Goal: Task Accomplishment & Management: Use online tool/utility

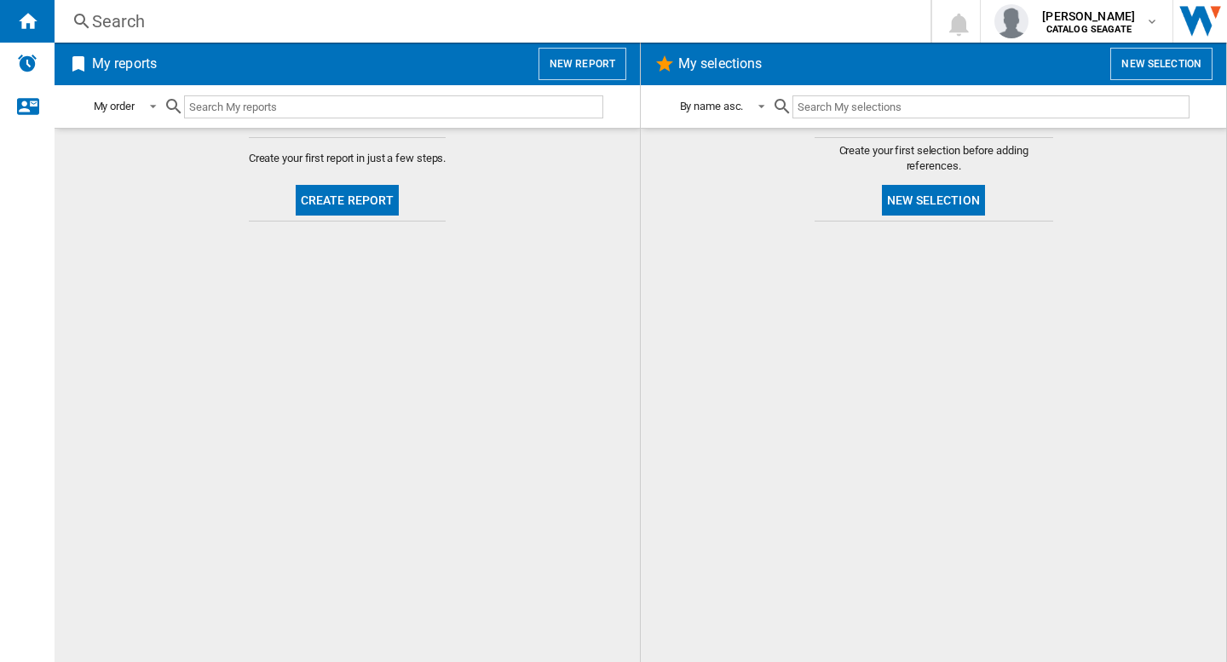
click at [420, 27] on div "Search" at bounding box center [489, 21] width 794 height 24
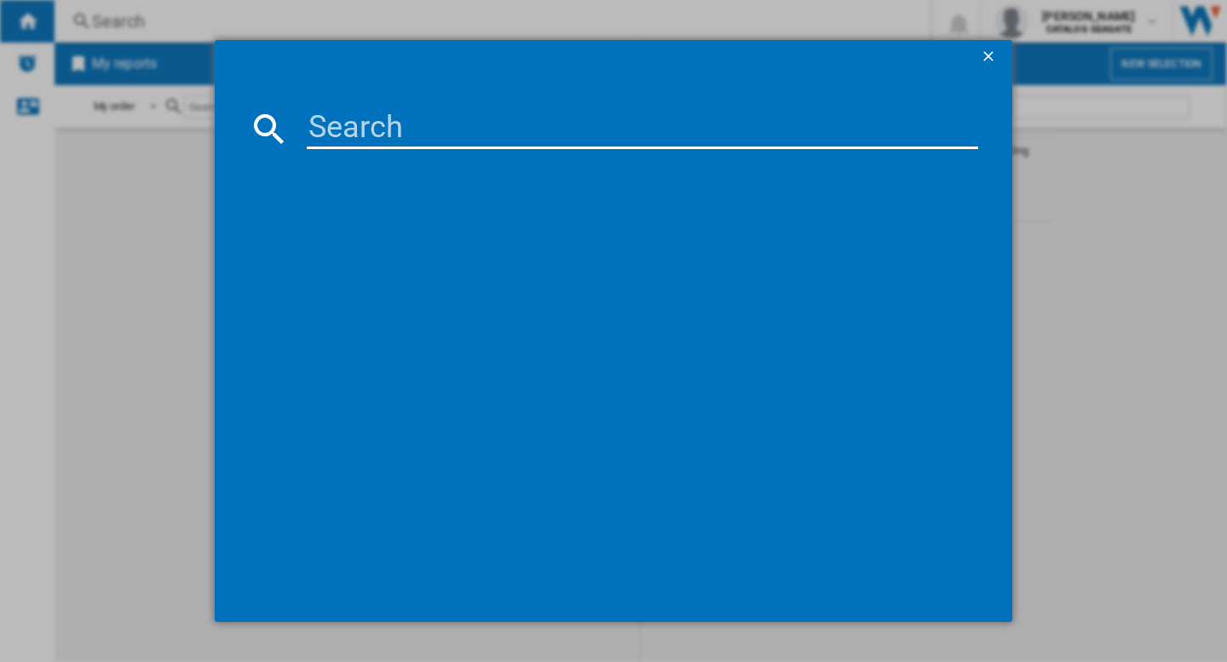
click at [345, 116] on input at bounding box center [642, 128] width 671 height 41
type input "western"
click at [988, 58] on ng-md-icon "getI18NText('BUTTONS.CLOSE_DIALOG')" at bounding box center [990, 58] width 20 height 20
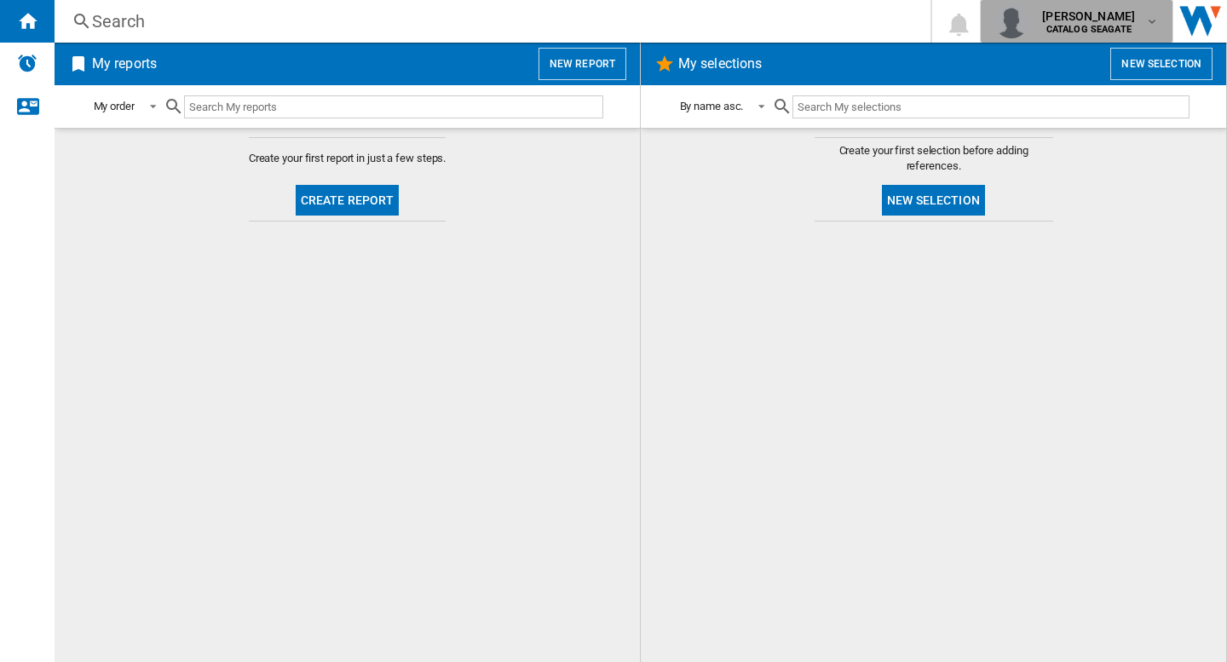
click at [1090, 15] on span "giulia holczer" at bounding box center [1088, 16] width 93 height 17
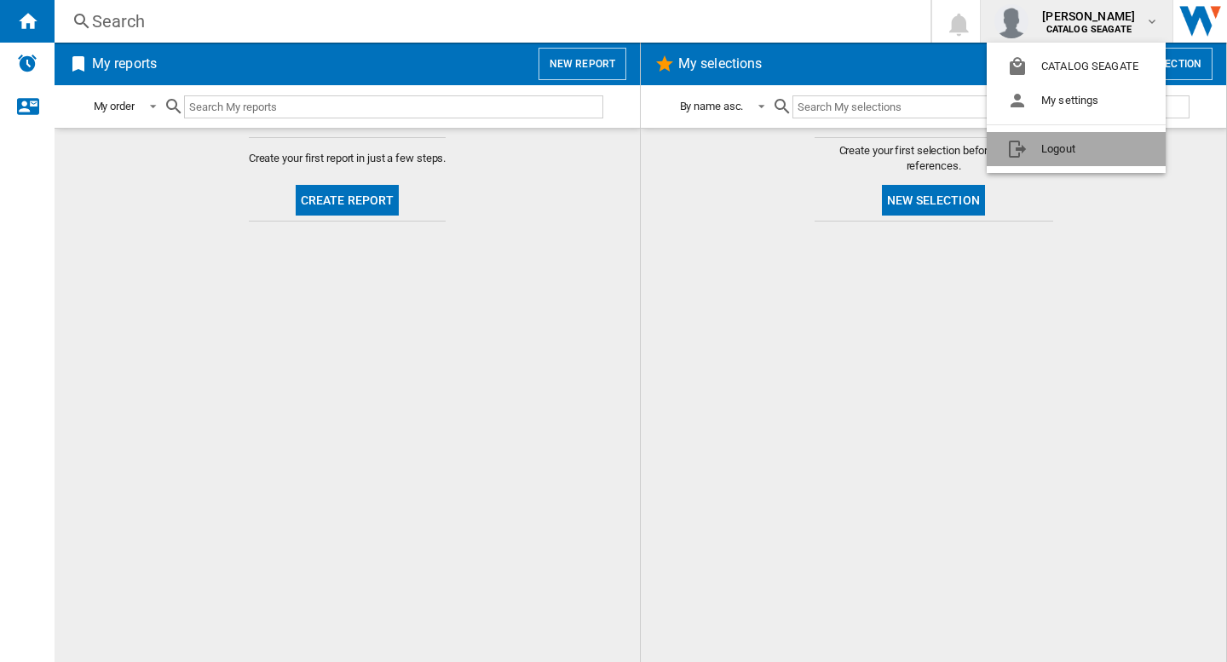
click at [1057, 147] on button "Logout" at bounding box center [1076, 149] width 179 height 34
